Goal: Task Accomplishment & Management: Manage account settings

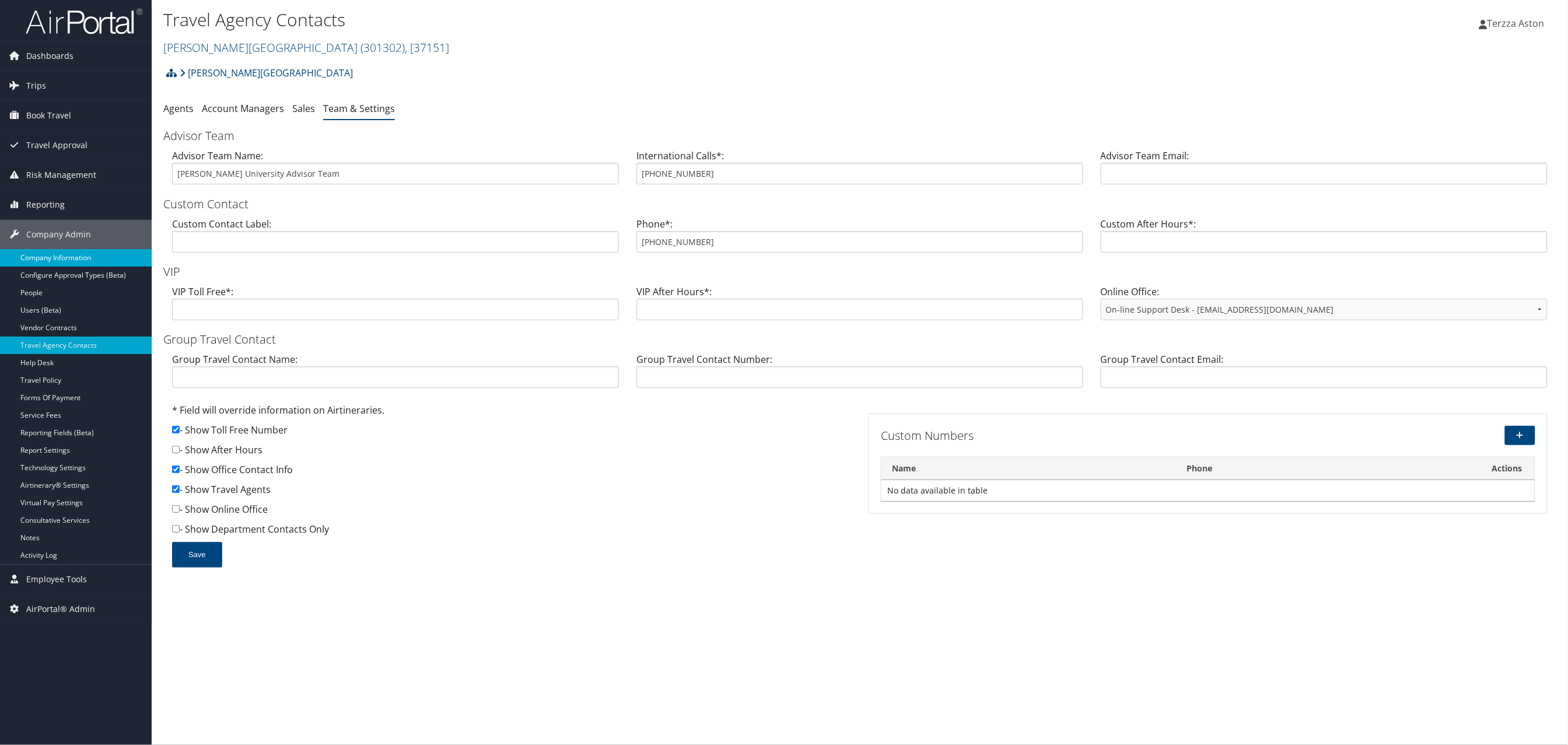
click at [73, 256] on link "Company Information" at bounding box center [76, 258] width 152 height 18
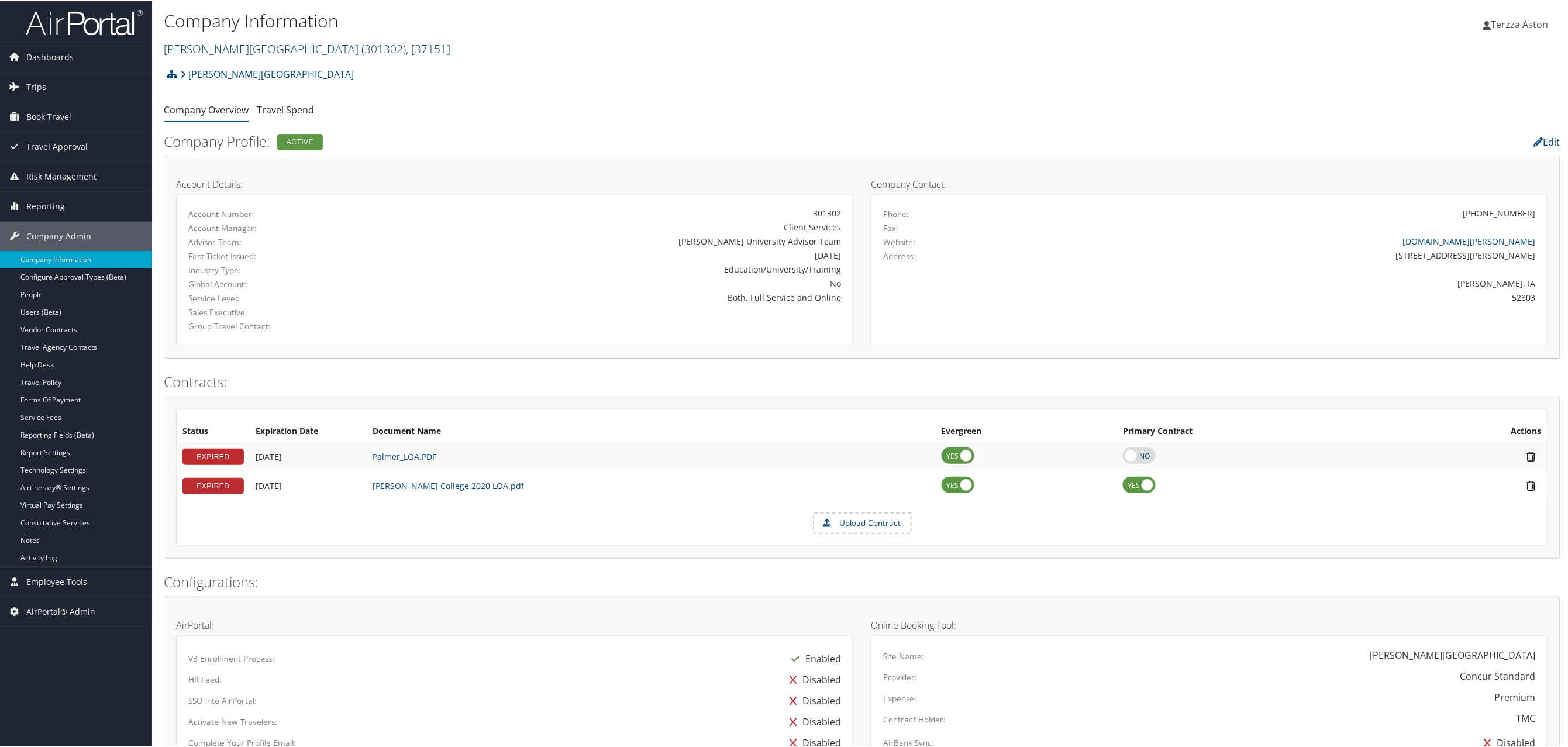
click at [194, 47] on link "Palmer College ( 301302 ) , [ 37151 ]" at bounding box center [306, 48] width 287 height 16
click at [202, 71] on input "search" at bounding box center [241, 69] width 154 height 22
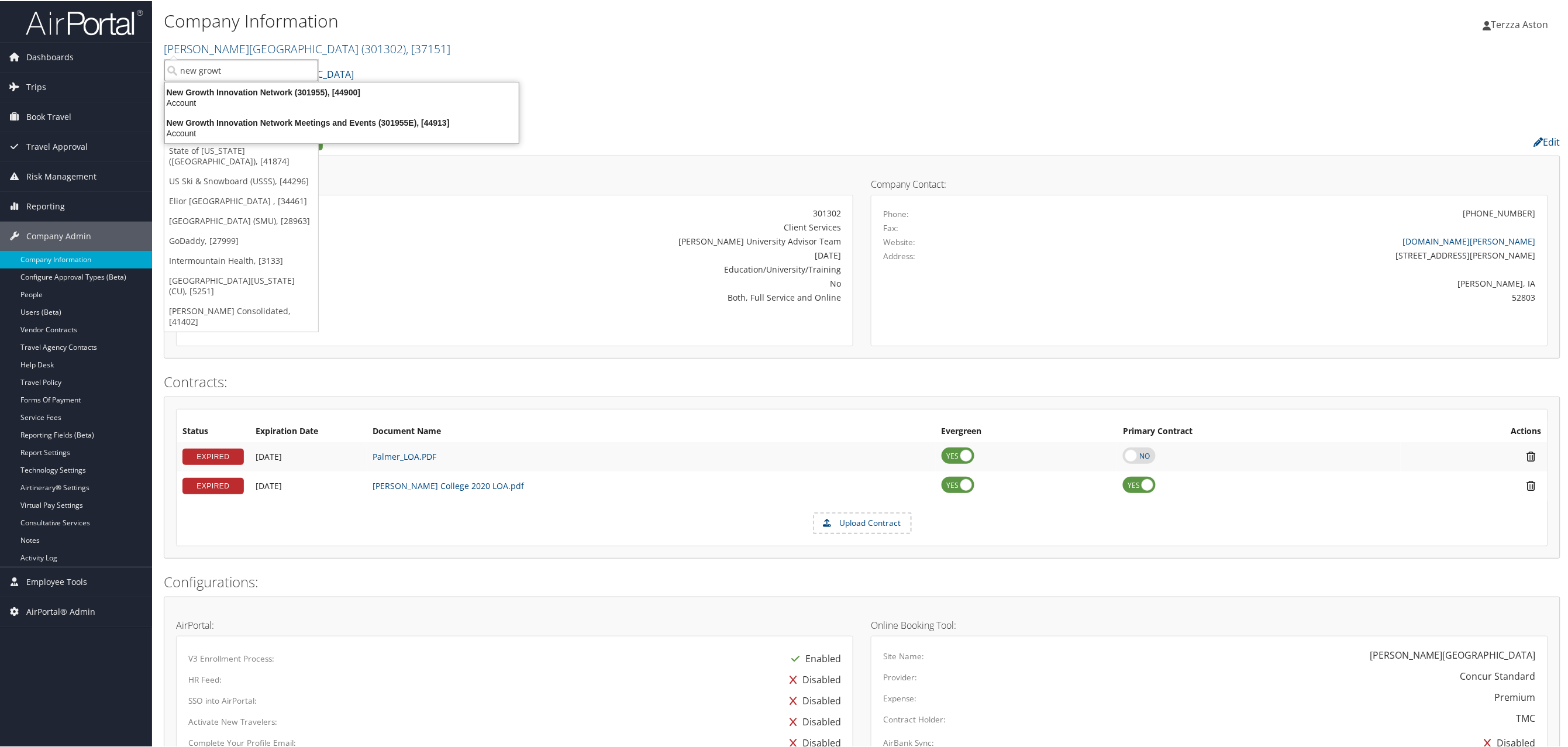
type input "new growth"
click at [244, 94] on div "New Growth Innovation Network (301955), [44900]" at bounding box center [342, 91] width 368 height 11
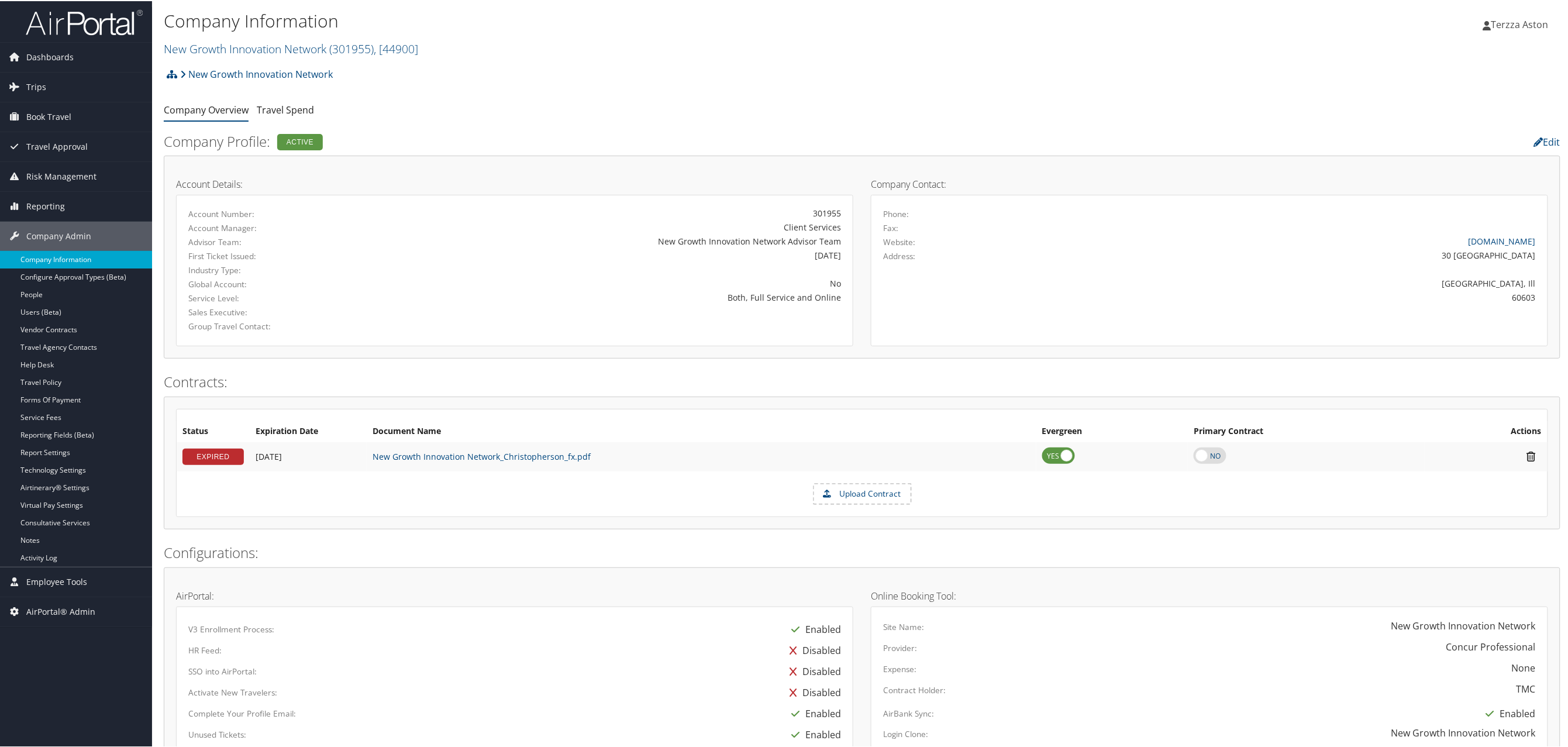
click at [72, 260] on link "Company Information" at bounding box center [76, 259] width 152 height 18
click at [208, 44] on link "New Growth Innovation Network ( 301955 ) , [ 44900 ]" at bounding box center [290, 48] width 254 height 16
click at [204, 72] on input "search" at bounding box center [241, 69] width 154 height 22
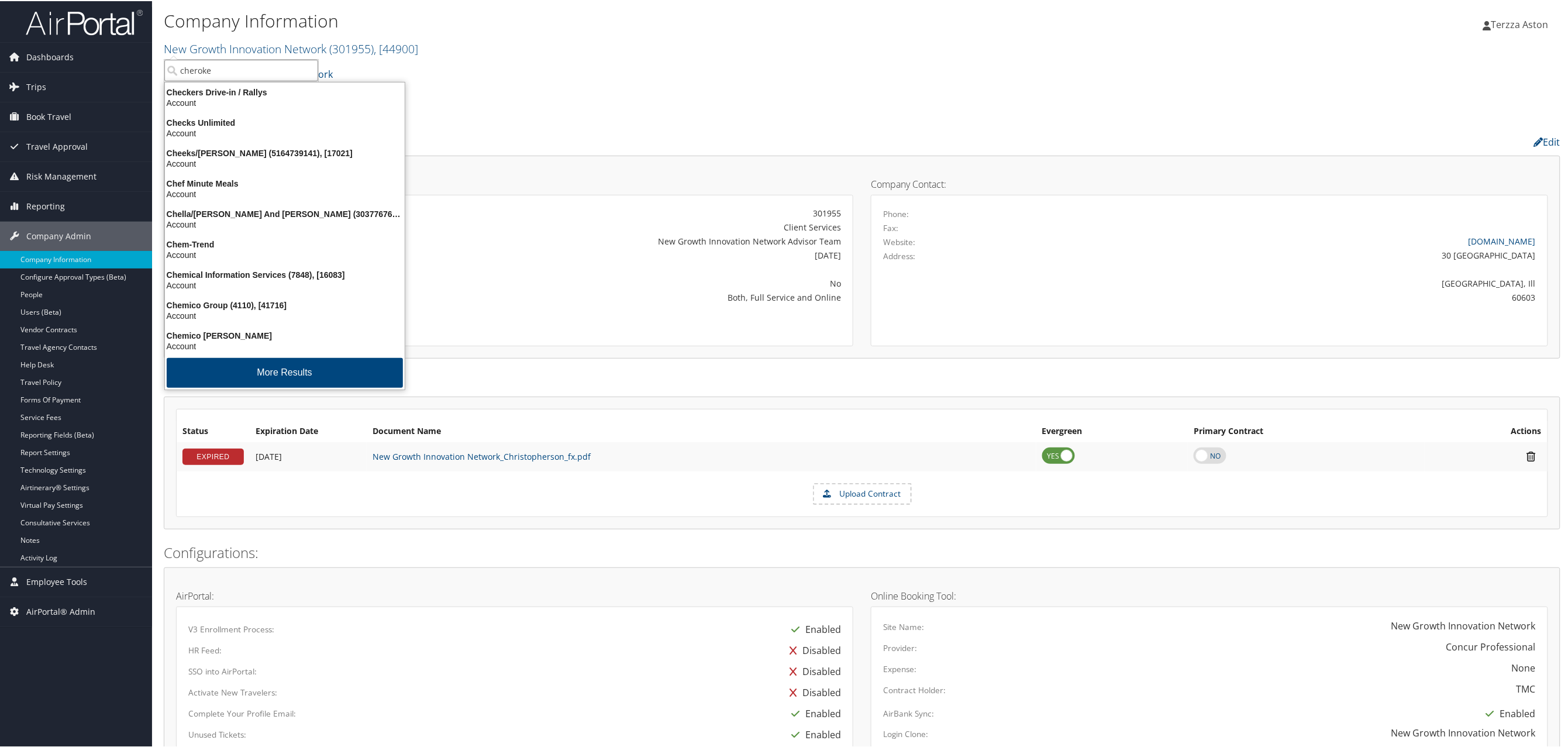
type input "cherokee"
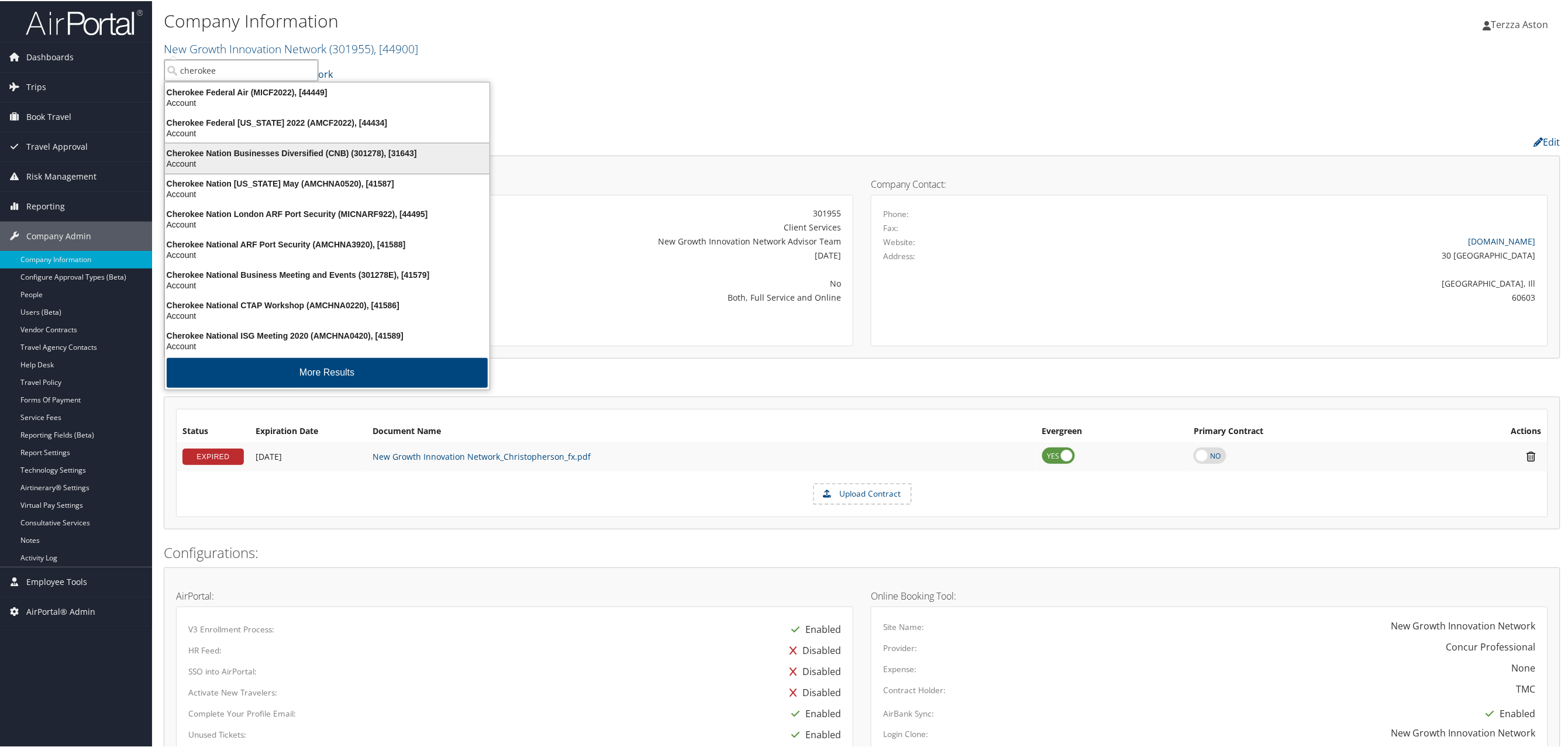
click at [247, 149] on div "Cherokee Nation Businesses Diversified (CNB) (301278), [31643]" at bounding box center [327, 152] width 338 height 11
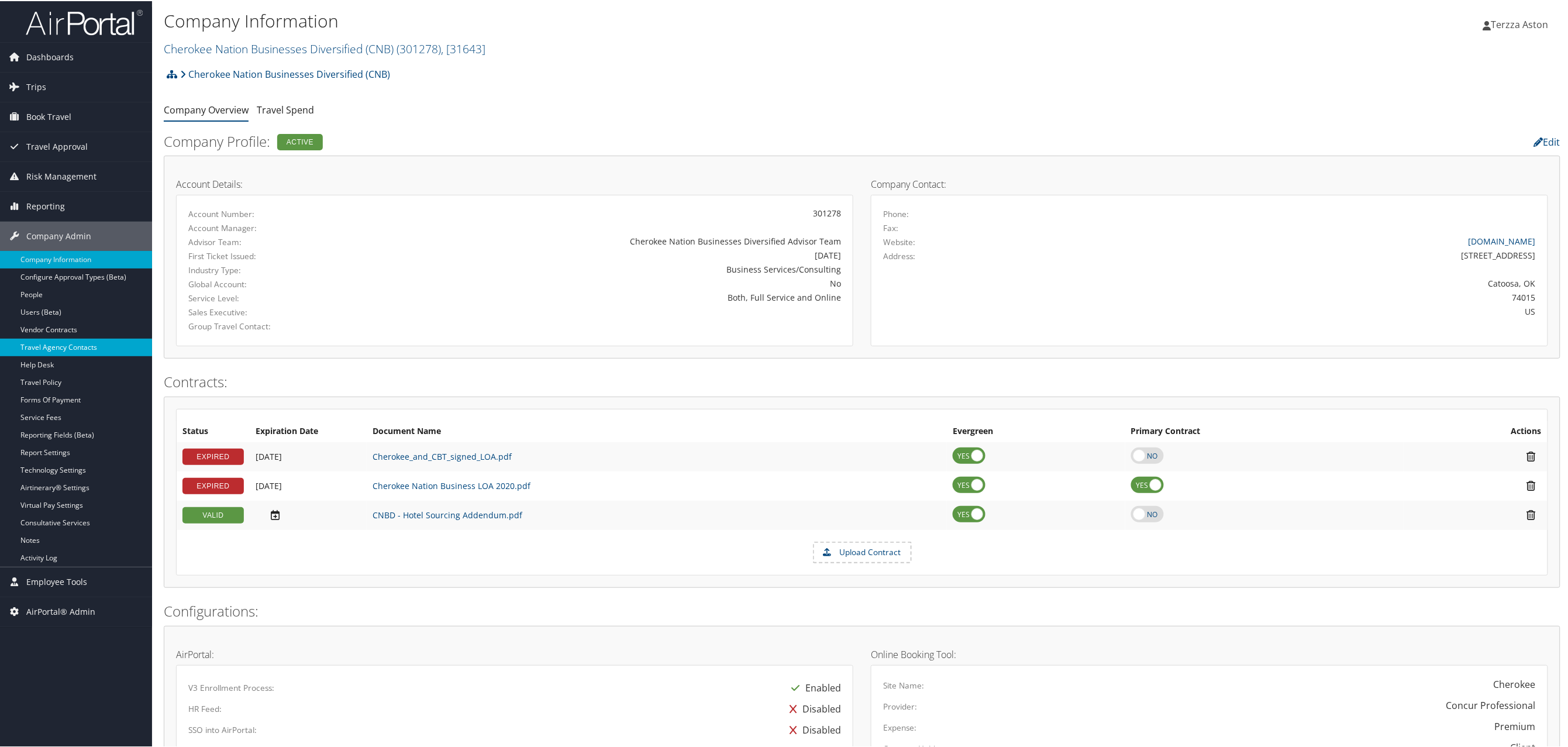
click at [37, 354] on link "Travel Agency Contacts" at bounding box center [76, 346] width 152 height 18
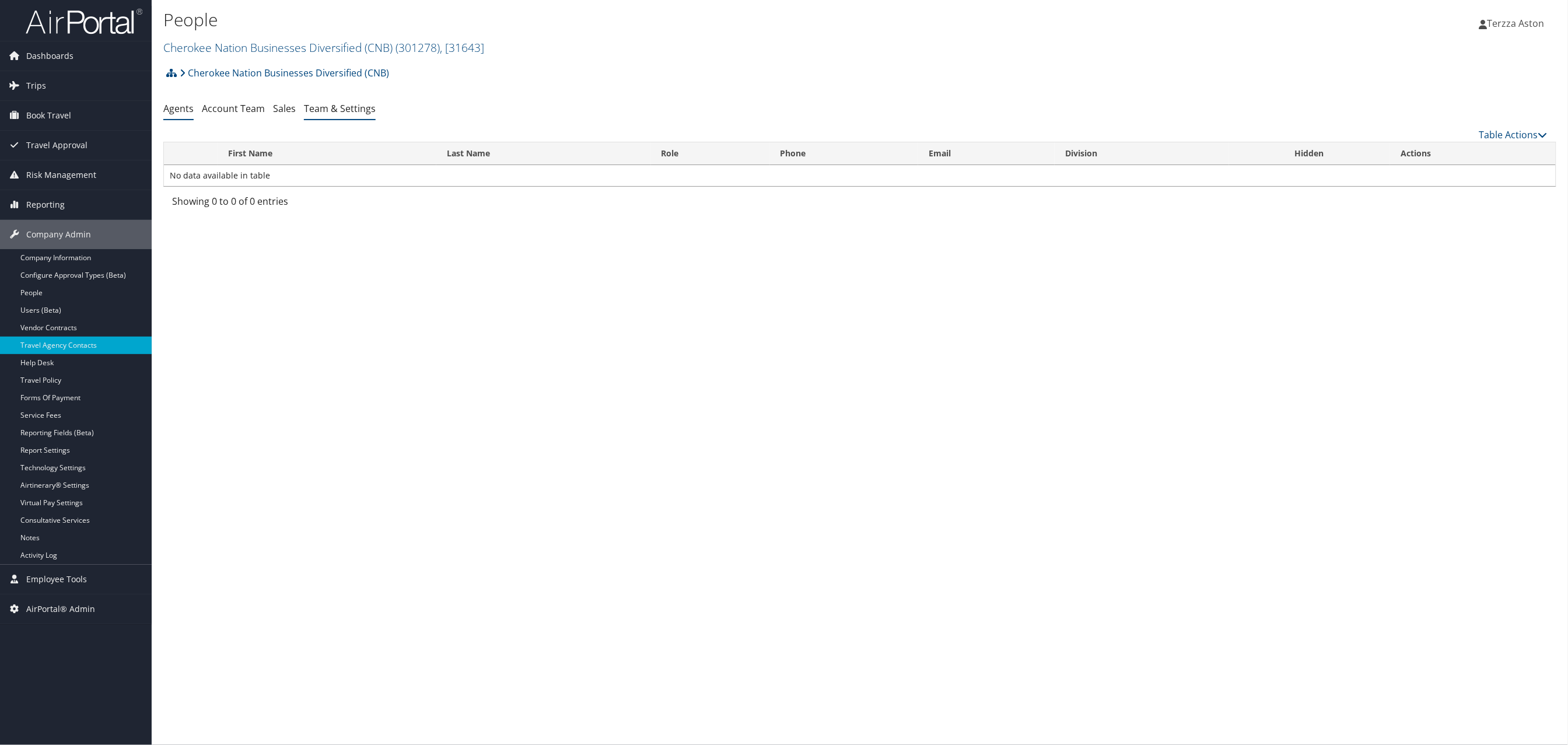
click at [337, 108] on link "Team & Settings" at bounding box center [339, 108] width 71 height 13
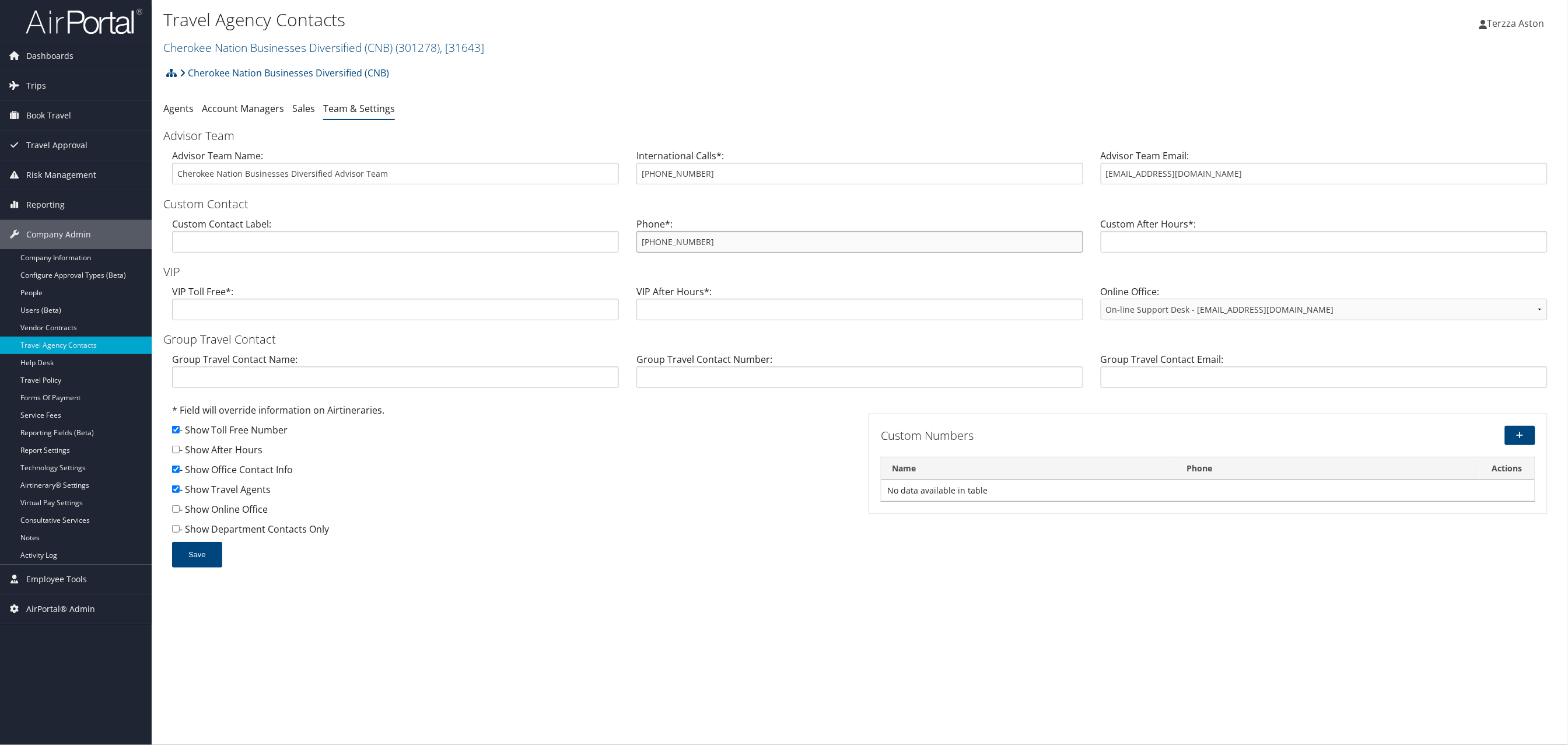
drag, startPoint x: 638, startPoint y: 242, endPoint x: 719, endPoint y: 254, distance: 81.9
click at [719, 254] on div "Phone*: 800-378-9850" at bounding box center [860, 239] width 464 height 45
drag, startPoint x: 719, startPoint y: 254, endPoint x: 623, endPoint y: 310, distance: 111.1
click at [623, 409] on div "* Field will override information on Airtineraries." at bounding box center [511, 413] width 679 height 20
drag, startPoint x: 640, startPoint y: 246, endPoint x: 692, endPoint y: 240, distance: 52.3
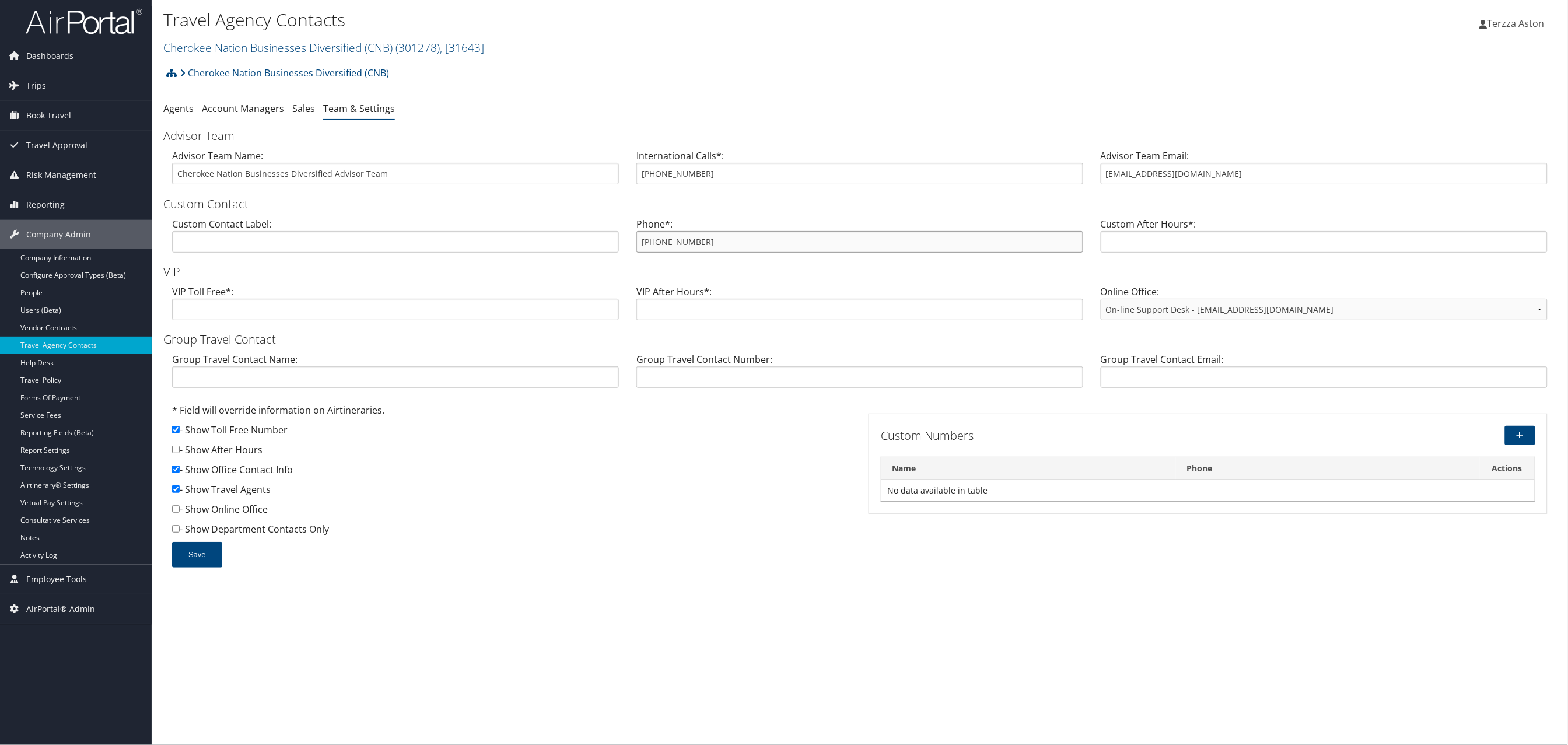
click at [692, 240] on input "800-378-9850" at bounding box center [860, 241] width 447 height 22
click at [233, 41] on link "Cherokee Nation Businesses Diversified (CNB) ( 301278 ) , [ 31643 ]" at bounding box center [323, 48] width 321 height 16
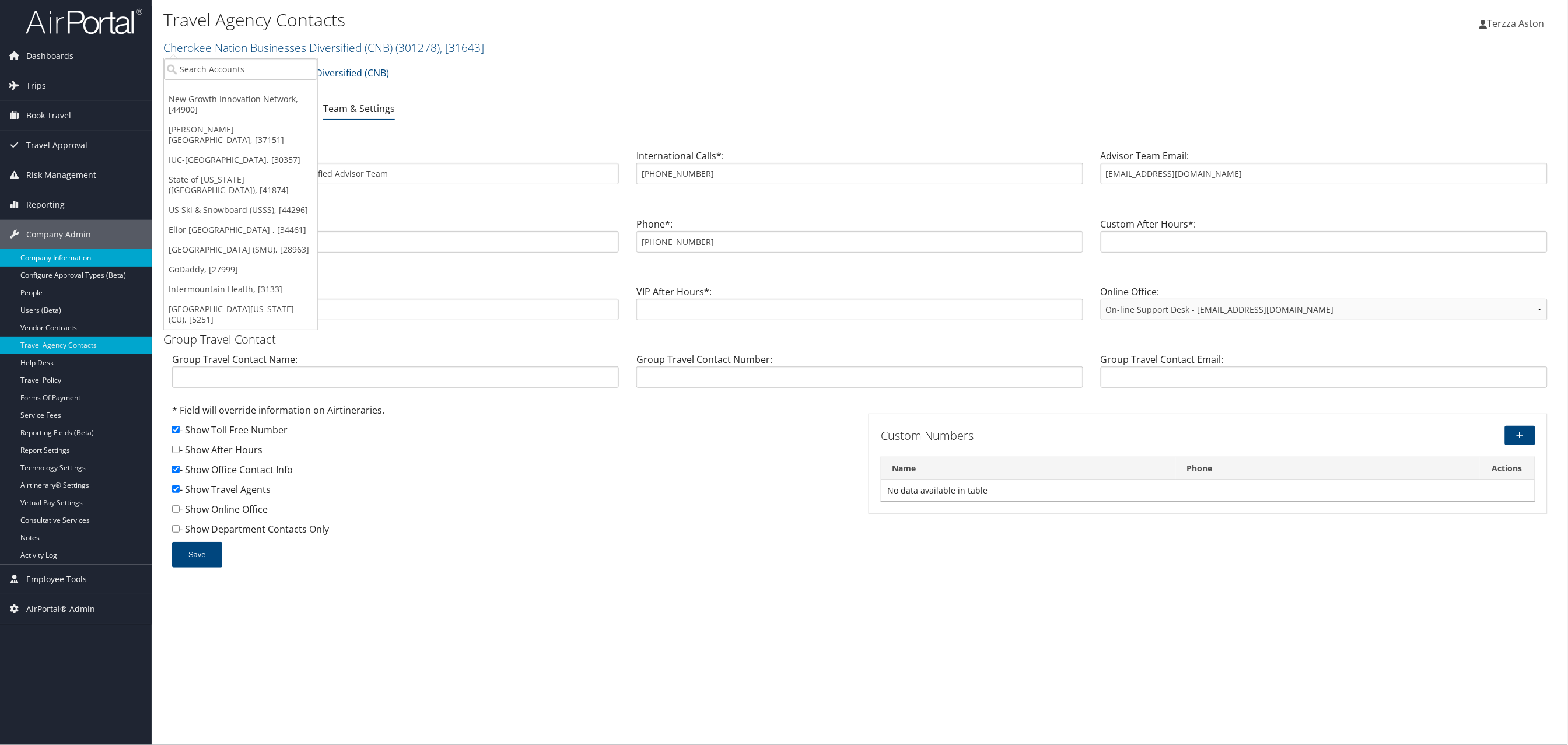
click at [56, 254] on link "Company Information" at bounding box center [76, 258] width 152 height 18
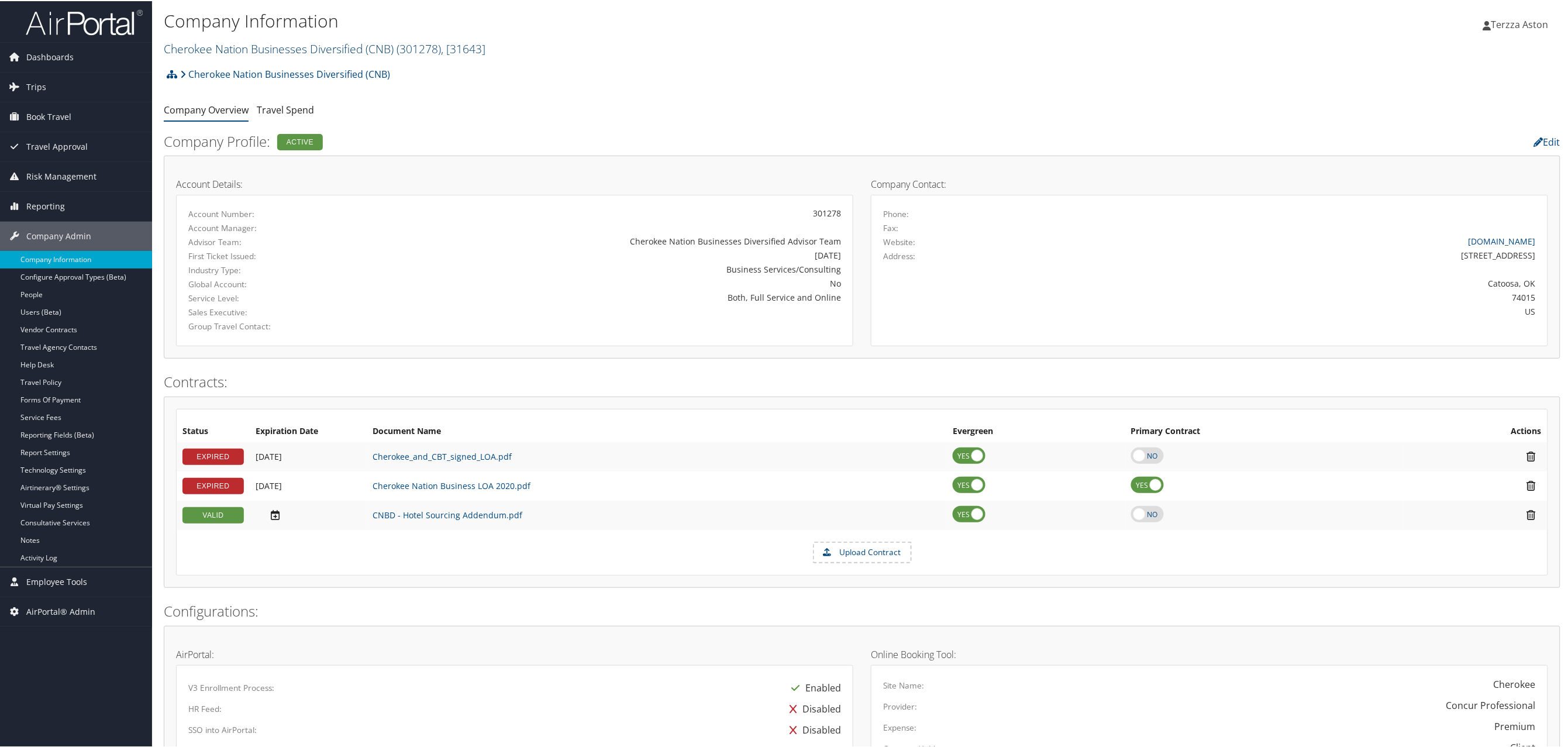
click at [221, 46] on link "Cherokee Nation Businesses Diversified (CNB) ( 301278 ) , [ 31643 ]" at bounding box center [324, 48] width 321 height 16
click at [223, 57] on div "Company Information Cherokee Nation Businesses Diversified (CNB) ( 301278 ) , […" at bounding box center [629, 34] width 931 height 56
click at [222, 44] on link "Cherokee Nation Businesses Diversified (CNB) ( 301278 ) , [ 31643 ]" at bounding box center [324, 48] width 321 height 16
click at [215, 65] on input "search" at bounding box center [241, 69] width 154 height 22
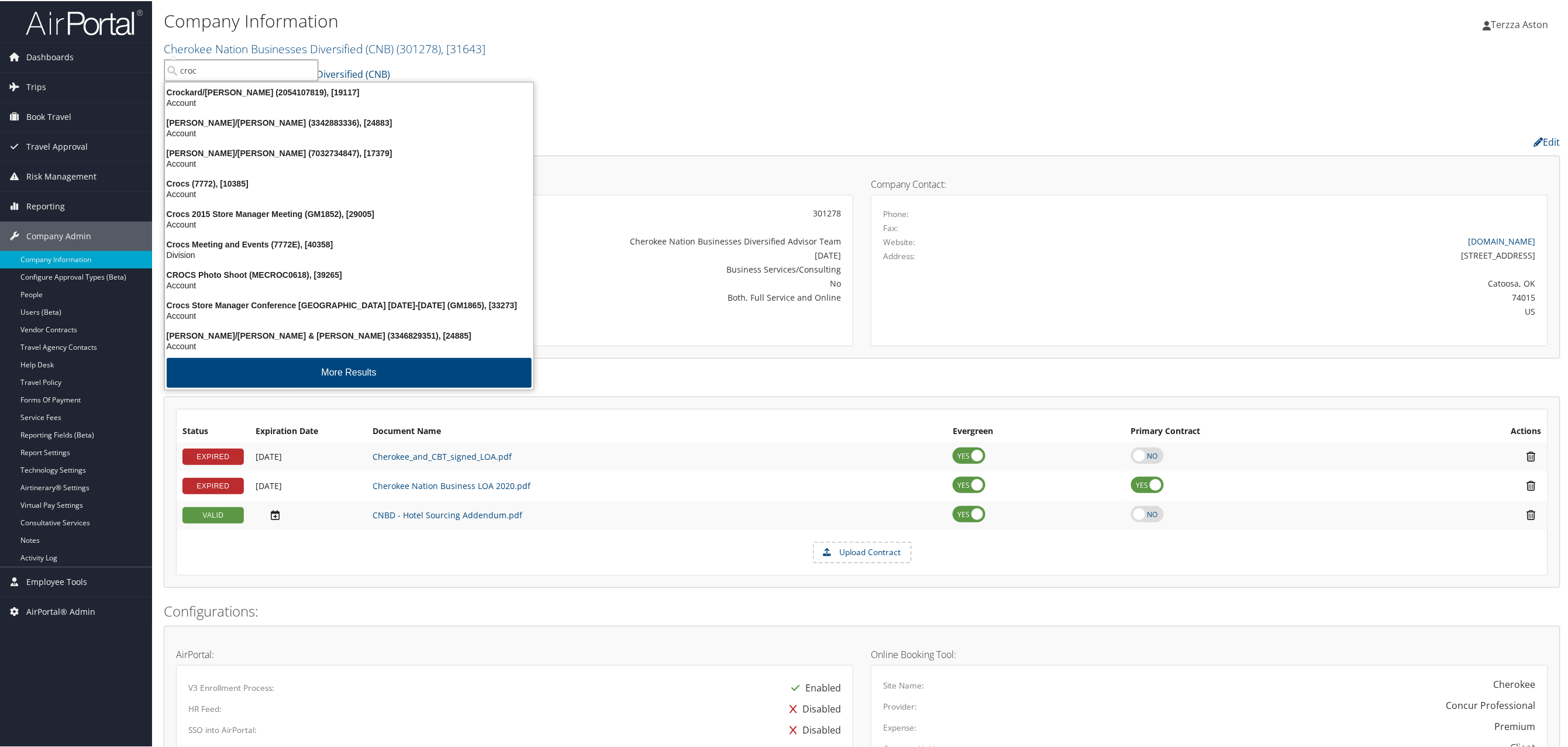
type input "crocs"
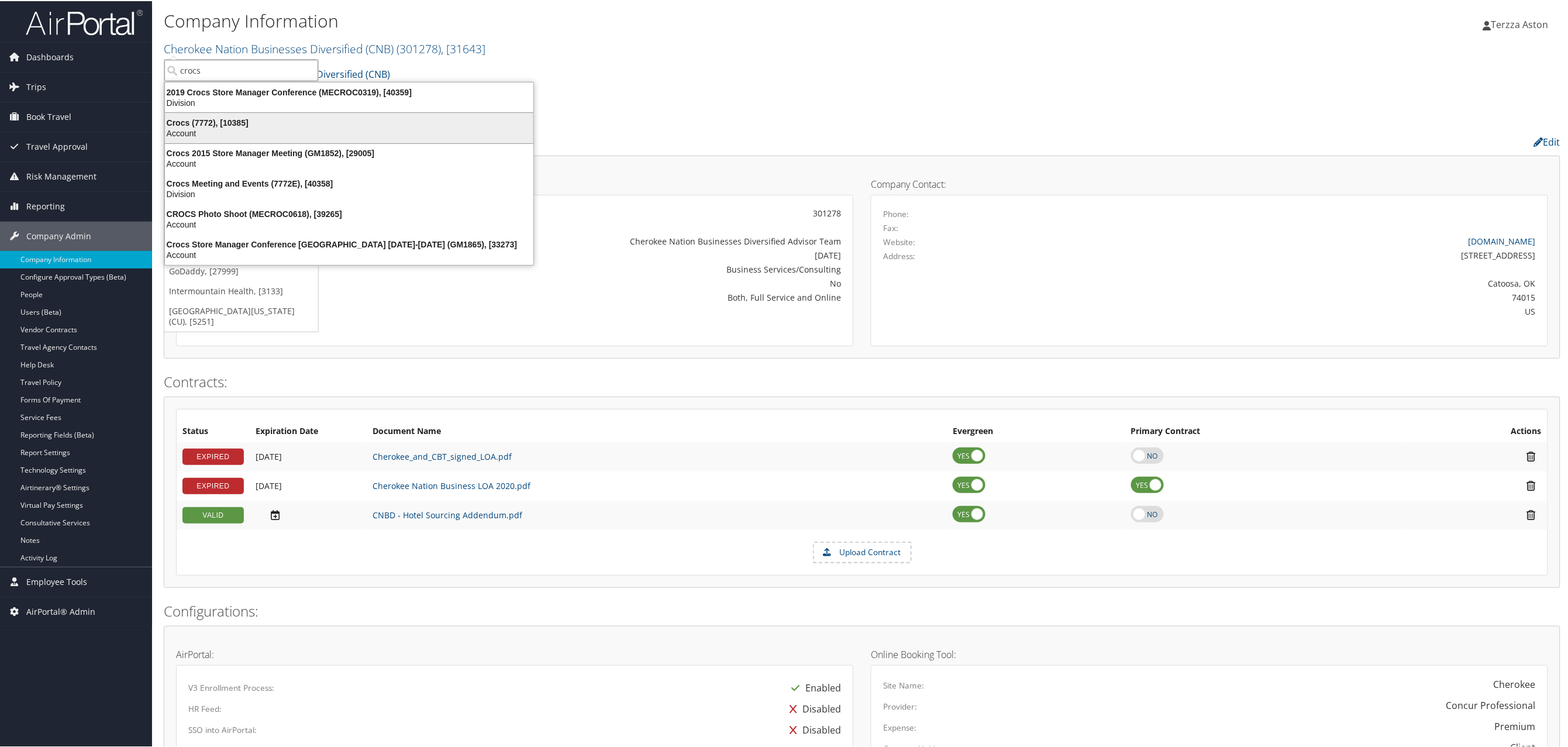
click at [194, 119] on div "Crocs (7772), [10385]" at bounding box center [349, 122] width 382 height 11
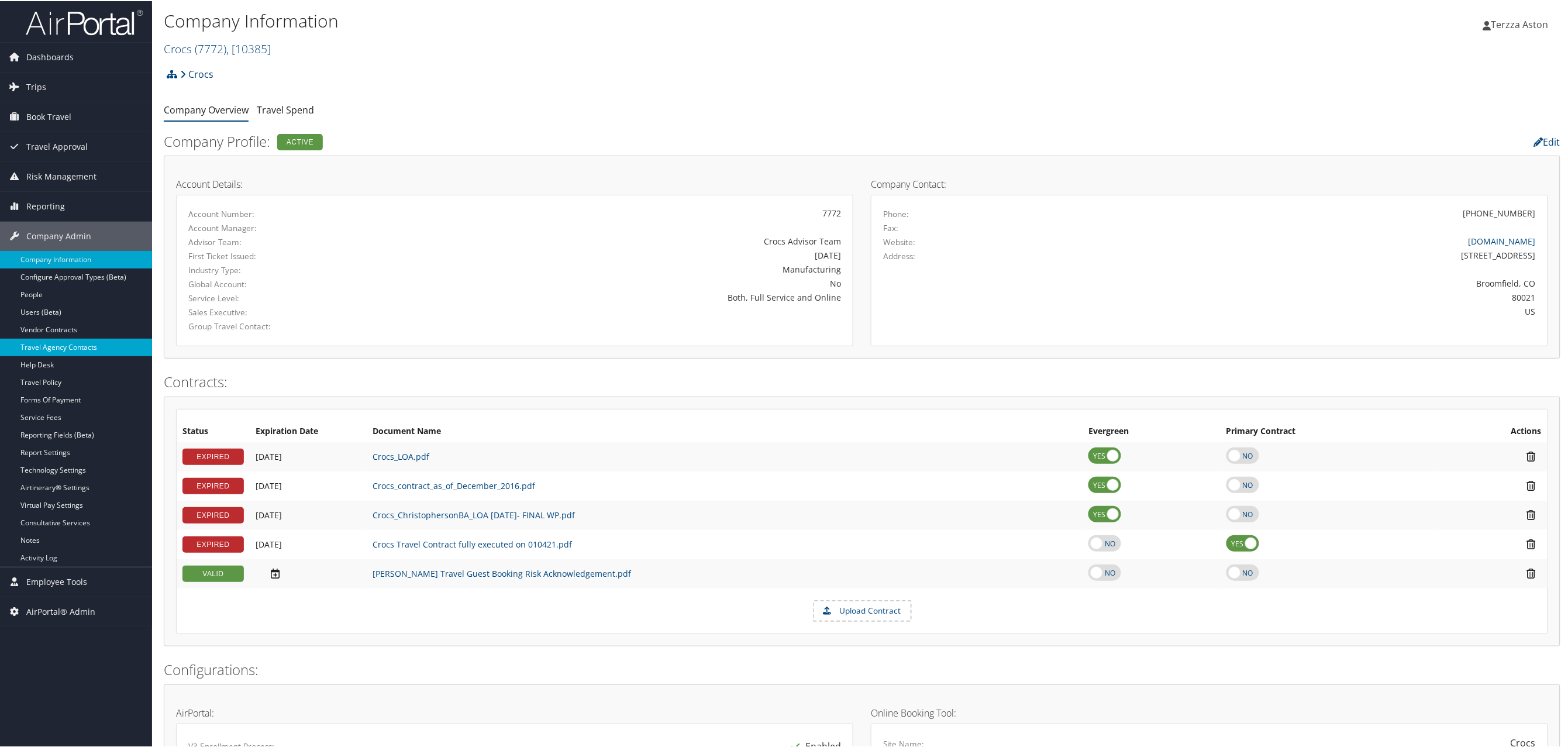
click at [76, 341] on link "Travel Agency Contacts" at bounding box center [76, 346] width 152 height 18
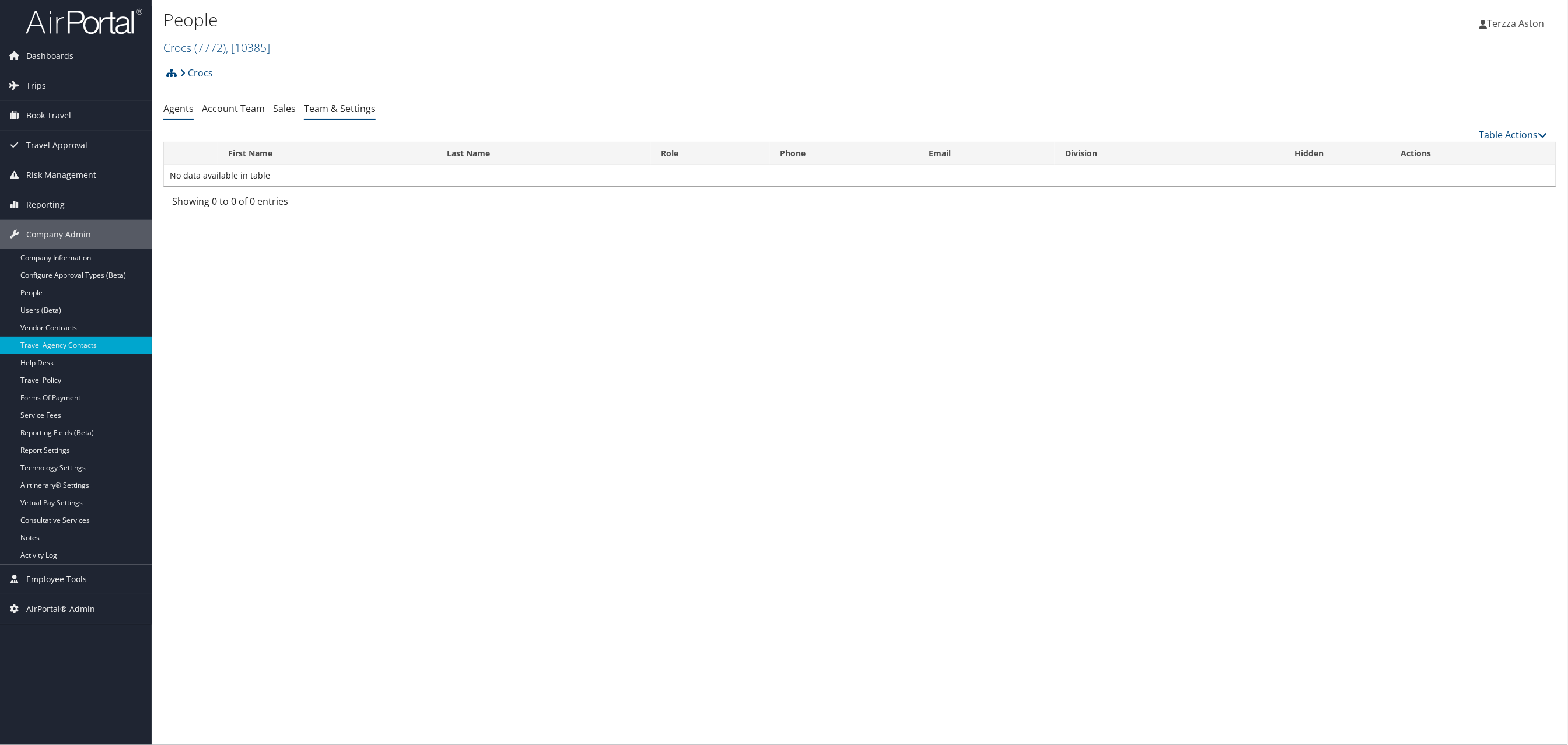
click at [338, 110] on link "Team & Settings" at bounding box center [339, 108] width 71 height 13
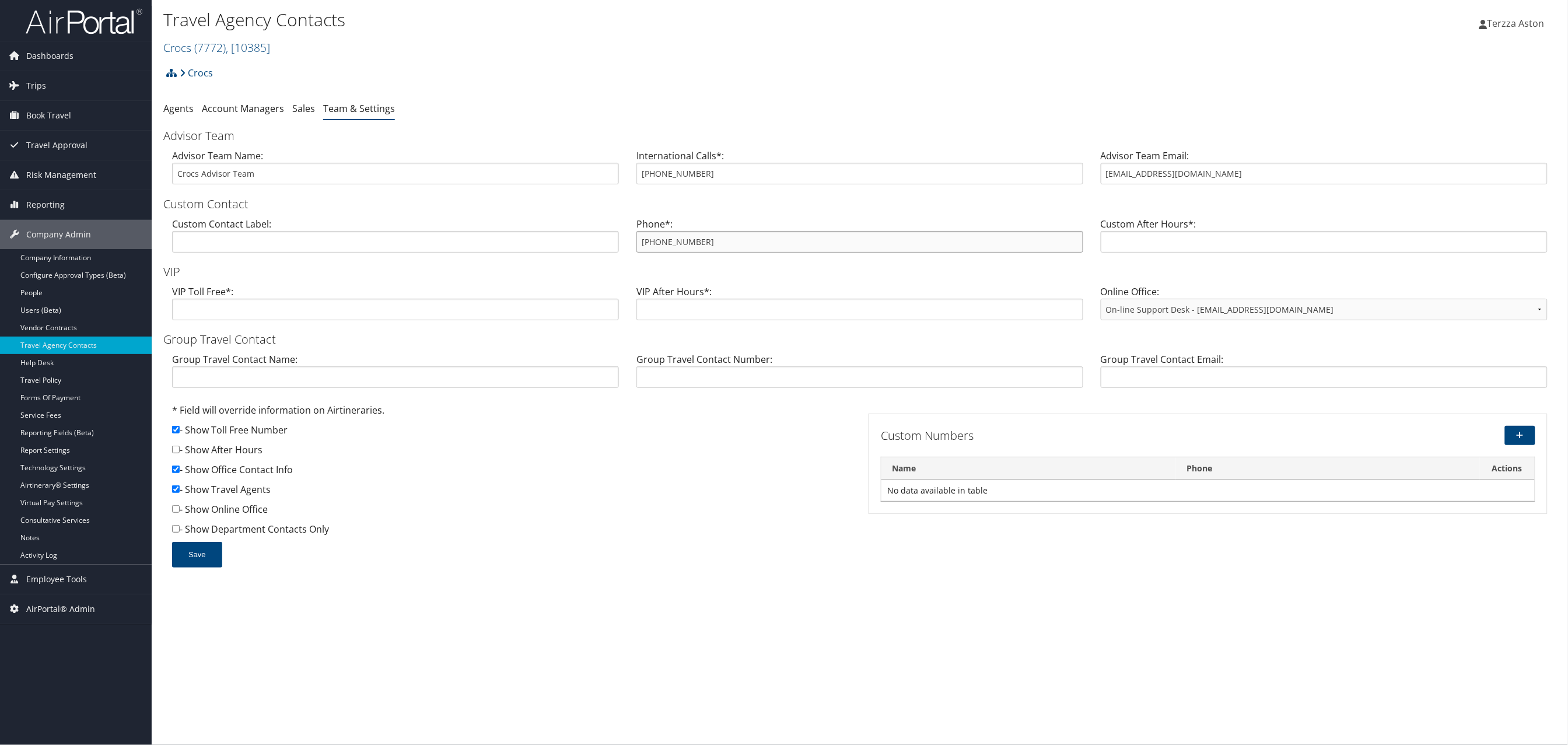
drag, startPoint x: 639, startPoint y: 244, endPoint x: 721, endPoint y: 238, distance: 82.2
click at [721, 238] on input "[PHONE_NUMBER]" at bounding box center [860, 241] width 447 height 22
